Goal: Entertainment & Leisure: Consume media (video, audio)

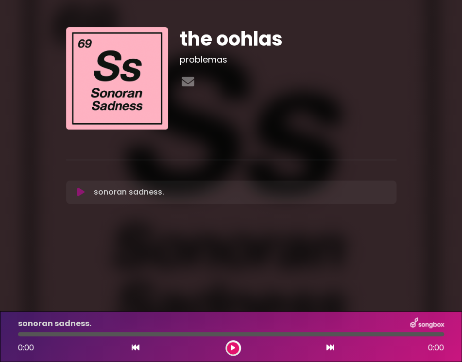
click at [81, 192] on icon at bounding box center [80, 192] width 7 height 10
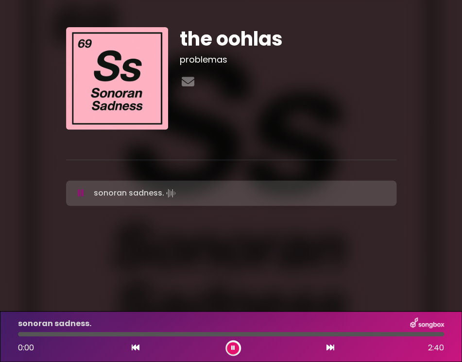
drag, startPoint x: 33, startPoint y: 335, endPoint x: 10, endPoint y: 333, distance: 22.4
click at [18, 333] on div at bounding box center [231, 334] width 426 height 4
click at [233, 348] on icon at bounding box center [233, 348] width 4 height 6
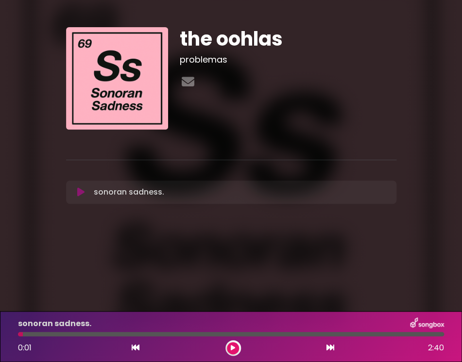
drag, startPoint x: 22, startPoint y: 334, endPoint x: 12, endPoint y: 334, distance: 10.7
click at [18, 334] on div at bounding box center [231, 334] width 426 height 4
drag, startPoint x: 25, startPoint y: 334, endPoint x: 17, endPoint y: 334, distance: 8.7
click at [18, 334] on div at bounding box center [231, 334] width 426 height 4
click at [22, 335] on div at bounding box center [20, 334] width 5 height 4
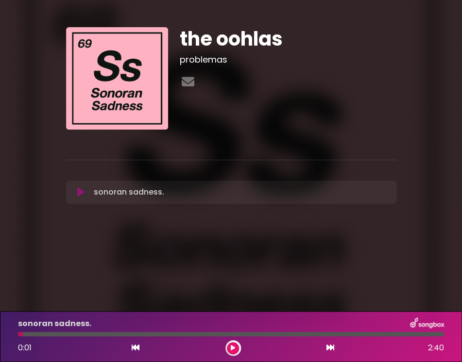
click at [20, 336] on div "sonoran sadness. 0:01 2:40" at bounding box center [230, 337] width 437 height 38
click at [17, 337] on div "sonoran sadness. 0:01 2:40" at bounding box center [230, 337] width 437 height 38
click at [137, 345] on icon at bounding box center [136, 348] width 8 height 8
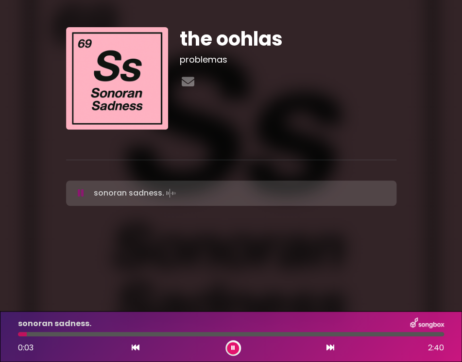
click at [231, 344] on button at bounding box center [233, 348] width 12 height 12
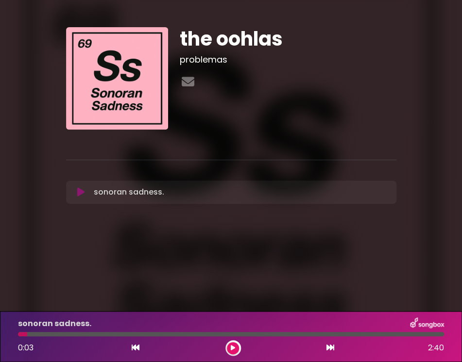
drag, startPoint x: 28, startPoint y: 335, endPoint x: 5, endPoint y: 335, distance: 22.3
click at [18, 335] on div at bounding box center [231, 334] width 426 height 4
drag, startPoint x: 24, startPoint y: 334, endPoint x: 12, endPoint y: 335, distance: 12.2
click at [18, 335] on div at bounding box center [231, 334] width 426 height 4
click at [134, 349] on icon at bounding box center [136, 348] width 8 height 8
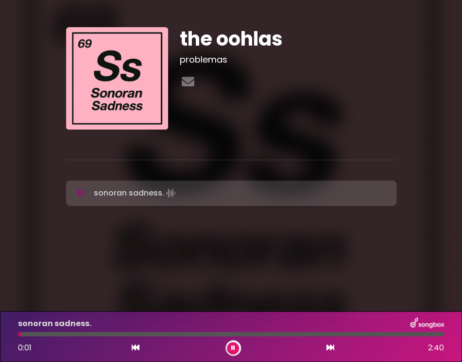
click at [233, 351] on button at bounding box center [233, 348] width 12 height 12
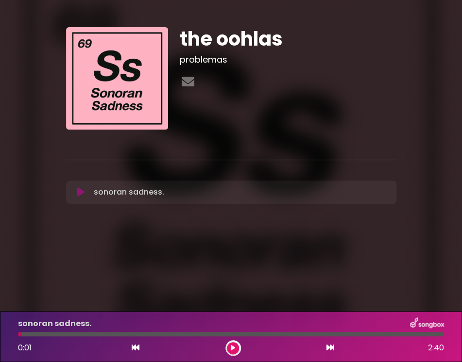
drag, startPoint x: 23, startPoint y: 336, endPoint x: 12, endPoint y: 335, distance: 11.2
click at [18, 335] on div at bounding box center [231, 334] width 426 height 4
click at [19, 334] on div at bounding box center [20, 334] width 4 height 4
click at [228, 341] on div "0:01 2:40" at bounding box center [230, 348] width 437 height 16
click at [81, 197] on div "sonoran sadness. Loading Track..." at bounding box center [231, 192] width 319 height 12
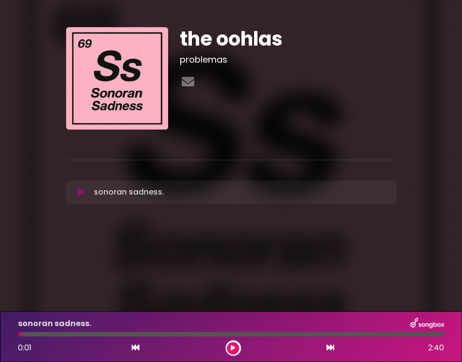
click at [82, 192] on icon at bounding box center [80, 192] width 7 height 10
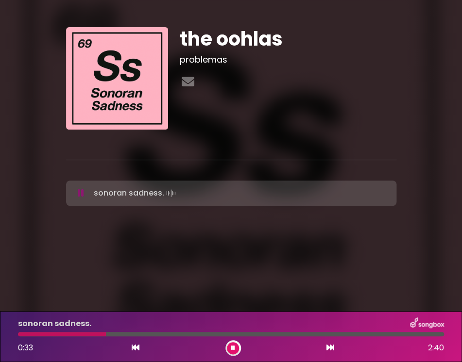
click at [231, 347] on button at bounding box center [233, 348] width 12 height 12
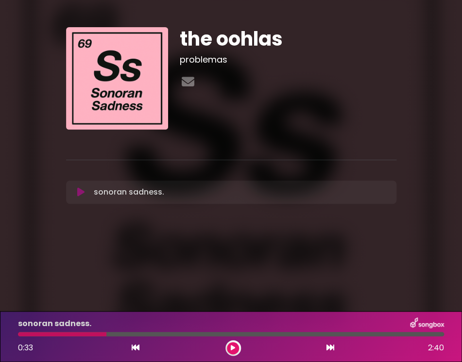
click at [20, 336] on div at bounding box center [62, 334] width 88 height 4
drag, startPoint x: 106, startPoint y: 333, endPoint x: 28, endPoint y: 331, distance: 77.7
click at [28, 332] on div at bounding box center [231, 334] width 426 height 4
click at [28, 331] on div "sonoran sadness. 0:33 2:40" at bounding box center [230, 337] width 437 height 38
click at [22, 336] on div "sonoran sadness. 0:33 2:40" at bounding box center [230, 337] width 437 height 38
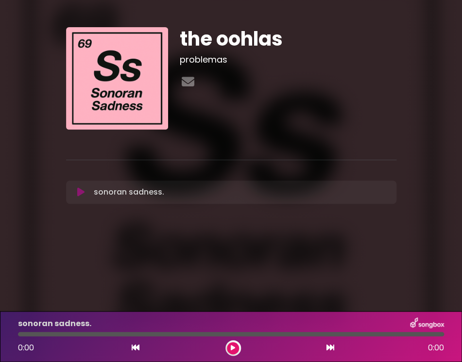
click at [232, 346] on icon at bounding box center [233, 348] width 4 height 6
